Goal: Find specific page/section: Find specific page/section

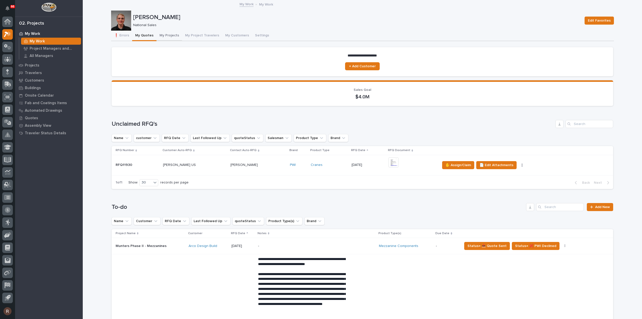
click at [169, 34] on button "My Projects" at bounding box center [169, 36] width 26 height 11
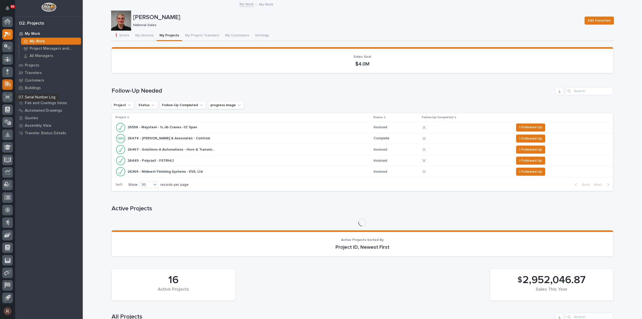
click at [5, 83] on icon at bounding box center [7, 84] width 6 height 5
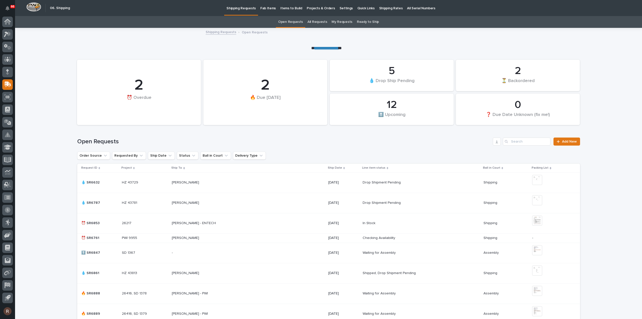
click at [270, 9] on p "Fab Items" at bounding box center [268, 5] width 16 height 11
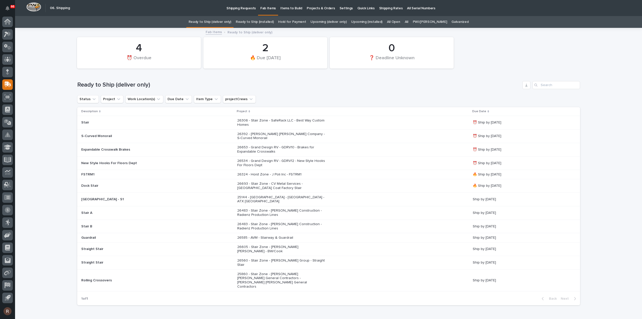
click at [408, 21] on link "All" at bounding box center [407, 22] width 4 height 12
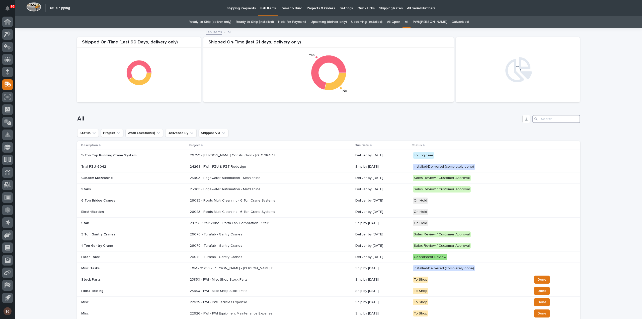
click at [541, 120] on input "Search" at bounding box center [556, 119] width 48 height 8
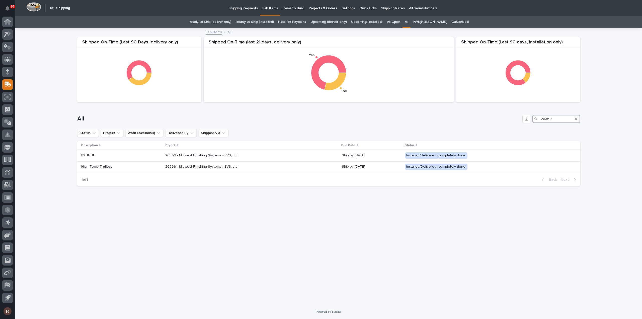
type input "26369"
click at [254, 155] on div "26369 - Midwest Finishing Systems - EVS, Ltd 26369 - Midwest Finishing Systems …" at bounding box center [251, 155] width 173 height 8
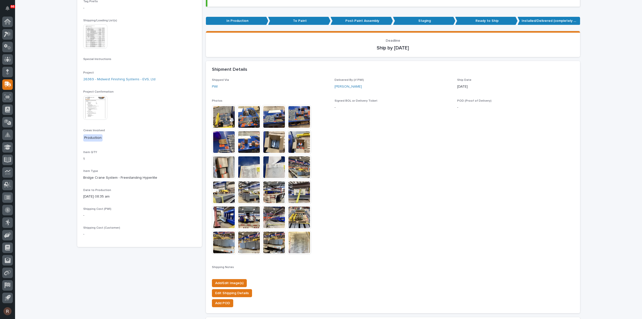
scroll to position [75, 0]
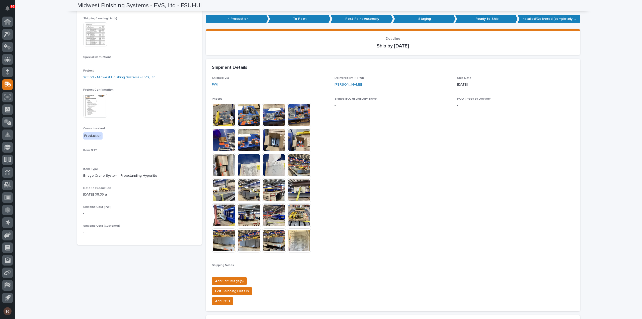
click at [243, 140] on img at bounding box center [249, 140] width 24 height 24
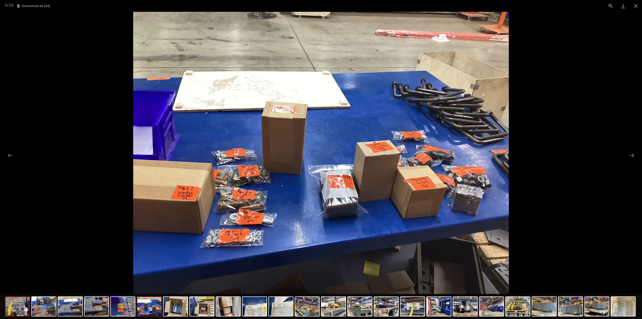
click at [18, 308] on img at bounding box center [18, 305] width 24 height 19
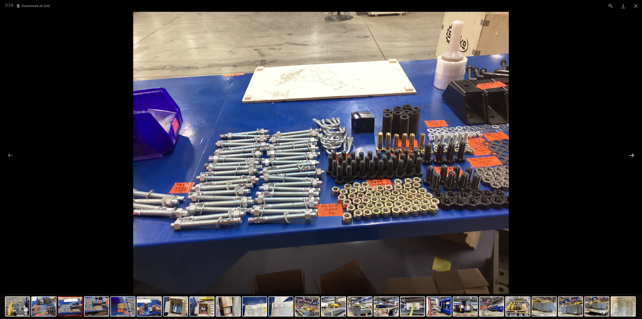
click at [631, 152] on button "Next slide" at bounding box center [631, 155] width 11 height 10
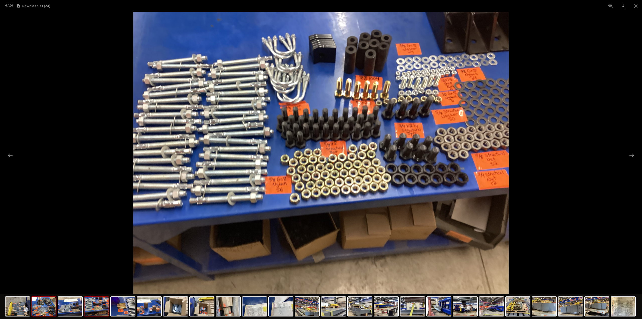
click at [49, 308] on img at bounding box center [44, 305] width 24 height 19
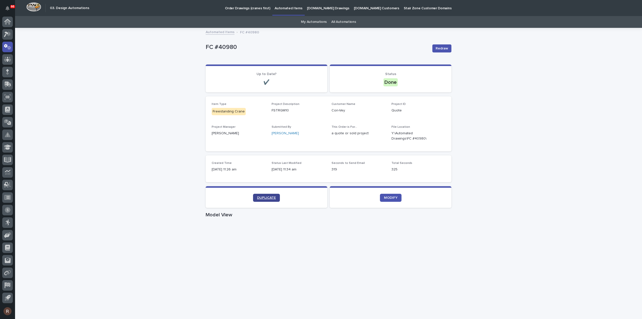
click at [267, 198] on span "DUPLICATE" at bounding box center [266, 198] width 19 height 4
click at [267, 197] on span "DUPLICATE" at bounding box center [266, 198] width 19 height 4
